Goal: Information Seeking & Learning: Learn about a topic

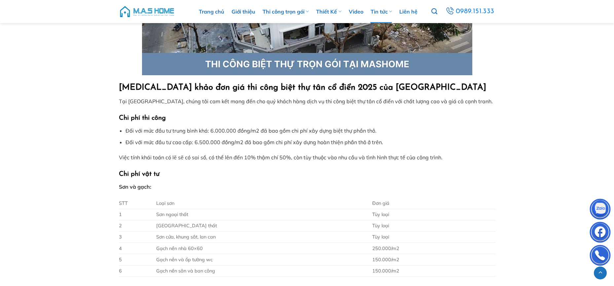
scroll to position [561, 0]
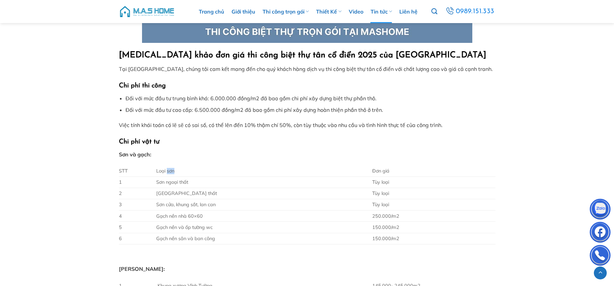
drag, startPoint x: 168, startPoint y: 170, endPoint x: 230, endPoint y: 172, distance: 62.1
click at [228, 172] on td "Loại sơn" at bounding box center [262, 171] width 216 height 11
click at [178, 182] on span "Sơn ngoại thất" at bounding box center [172, 182] width 32 height 6
click at [174, 190] on td "[GEOGRAPHIC_DATA] thất" at bounding box center [262, 193] width 216 height 11
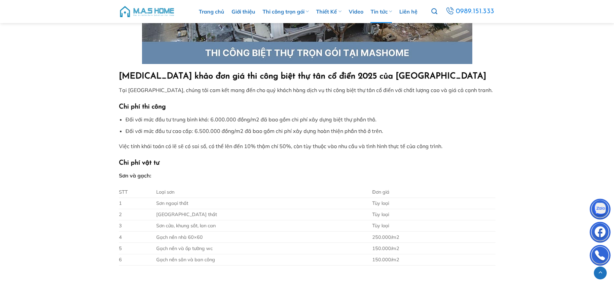
scroll to position [528, 0]
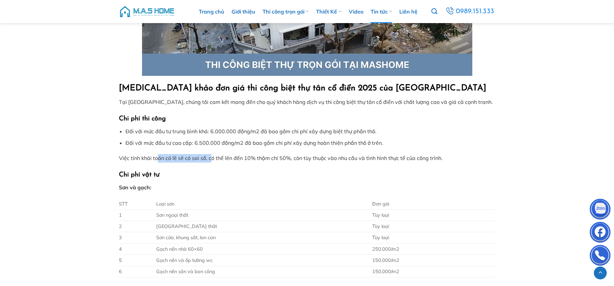
drag, startPoint x: 159, startPoint y: 158, endPoint x: 218, endPoint y: 158, distance: 59.4
click at [217, 158] on span "Việc tính khái toán có lẽ sẽ có sai số, có thể lên đến 10% thậm chí 50%, còn tù…" at bounding box center [281, 158] width 324 height 7
click at [229, 170] on h3 "Chi phí vật tư" at bounding box center [307, 175] width 376 height 11
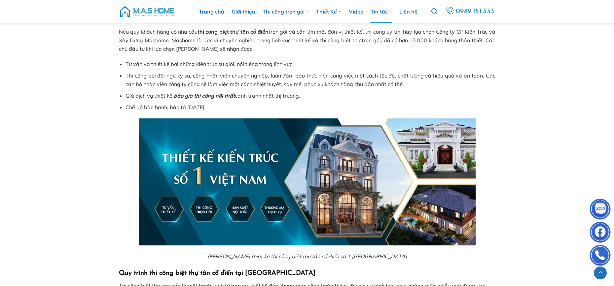
scroll to position [1321, 0]
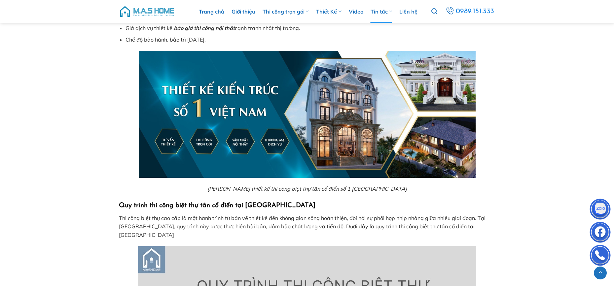
click at [598, 207] on img at bounding box center [600, 210] width 20 height 20
